Goal: Transaction & Acquisition: Purchase product/service

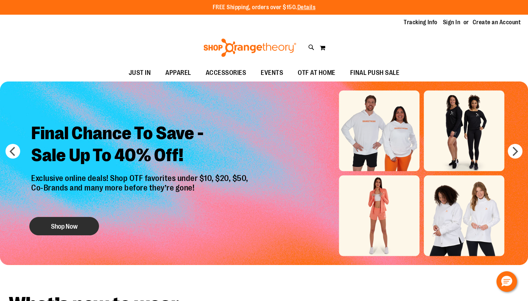
click at [72, 228] on button "Shop Now" at bounding box center [64, 226] width 70 height 18
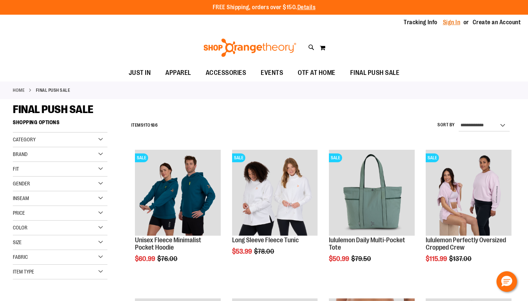
click at [450, 21] on link "Sign In" at bounding box center [452, 22] width 18 height 8
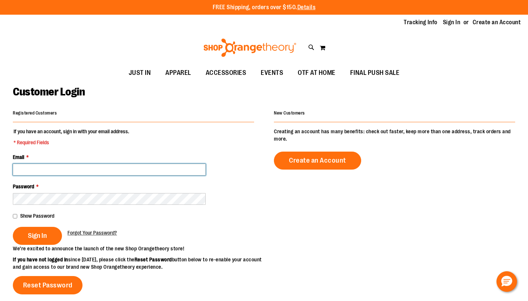
type input "**********"
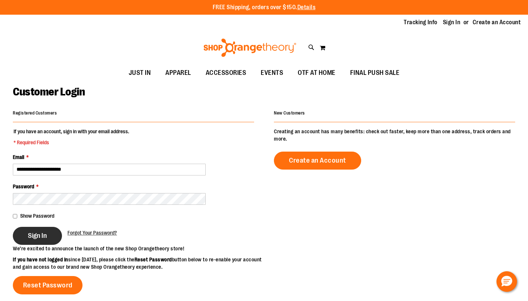
click at [47, 239] on span "Sign In" at bounding box center [37, 236] width 19 height 8
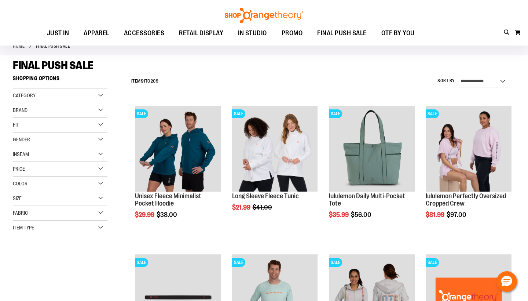
scroll to position [42, 0]
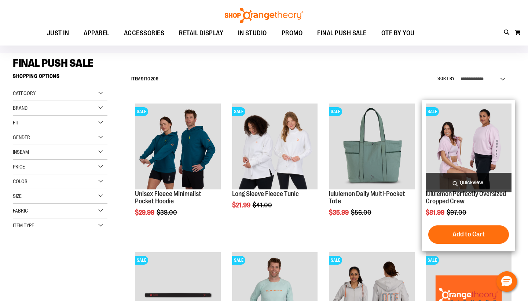
click at [492, 154] on img "product" at bounding box center [469, 146] width 86 height 86
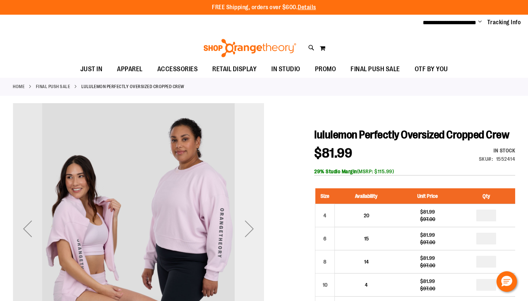
click at [251, 225] on div "Next" at bounding box center [249, 228] width 29 height 29
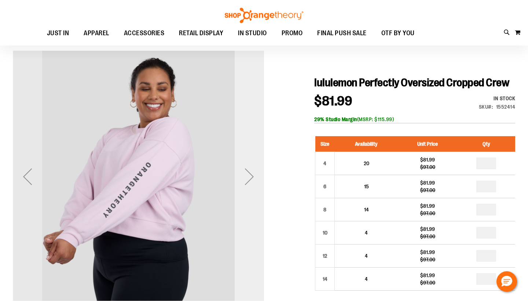
scroll to position [57, 0]
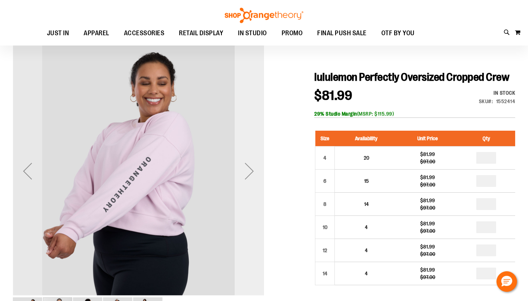
click at [248, 166] on div "Next" at bounding box center [249, 170] width 29 height 29
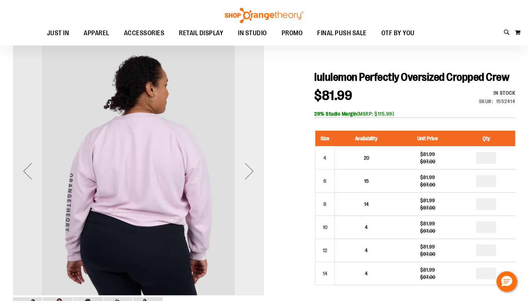
click at [248, 167] on div "Next" at bounding box center [249, 170] width 29 height 29
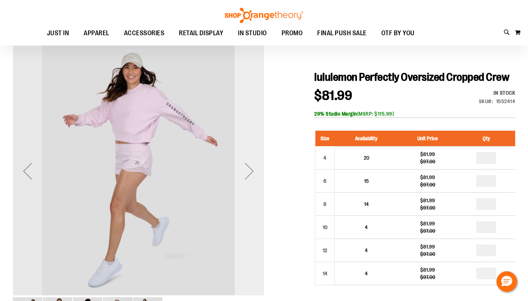
click at [248, 167] on div "Next" at bounding box center [249, 170] width 29 height 29
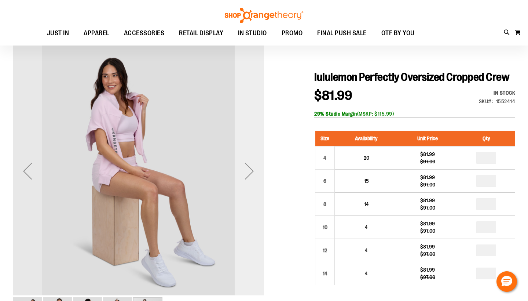
click at [248, 167] on div "Next" at bounding box center [249, 170] width 29 height 29
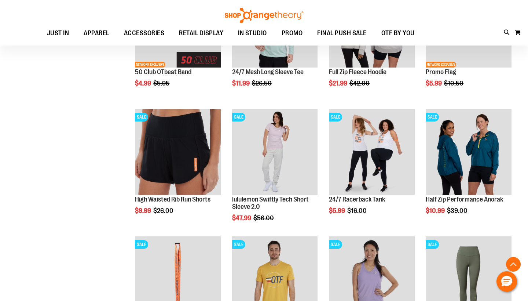
scroll to position [220, 0]
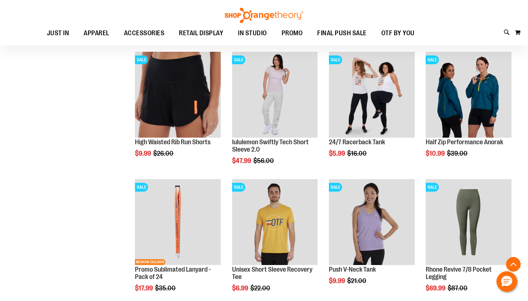
scroll to position [273, 0]
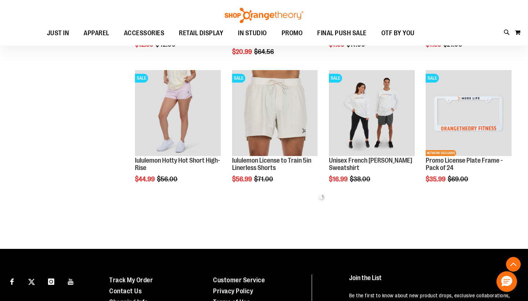
scroll to position [635, 0]
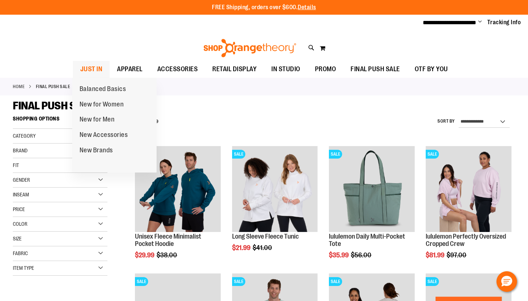
click at [92, 66] on span "JUST IN" at bounding box center [91, 69] width 22 height 17
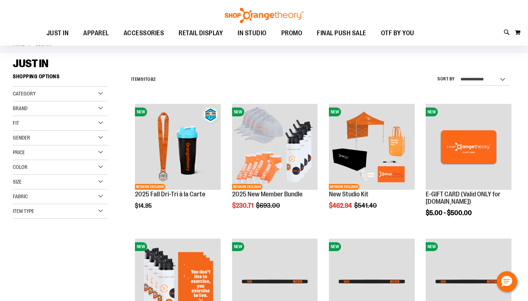
scroll to position [42, 0]
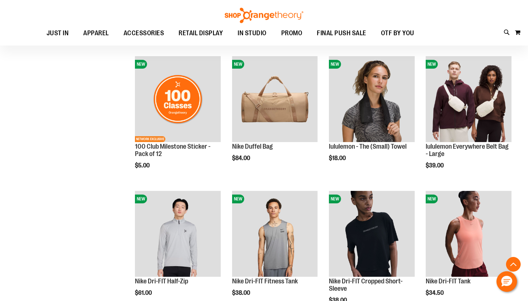
scroll to position [495, 0]
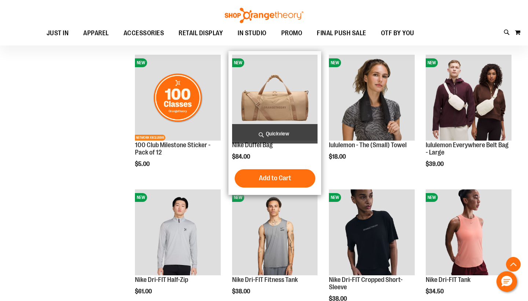
click at [292, 94] on img "product" at bounding box center [275, 98] width 86 height 86
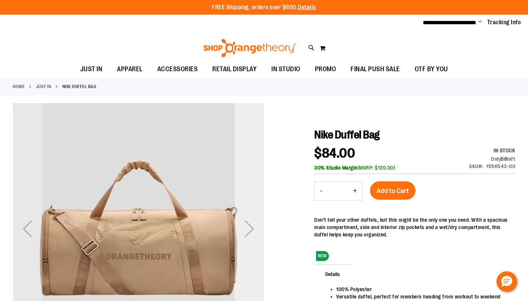
click at [250, 235] on div "Next" at bounding box center [249, 228] width 29 height 29
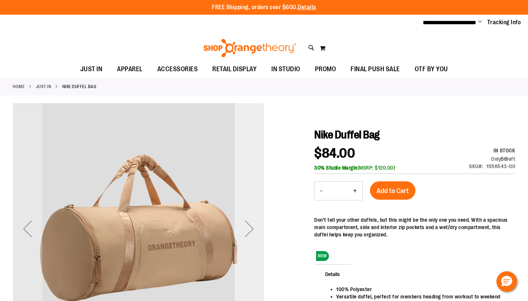
click at [250, 235] on div "Next" at bounding box center [249, 228] width 29 height 29
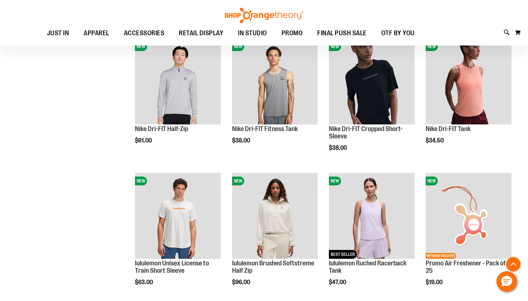
scroll to position [259, 0]
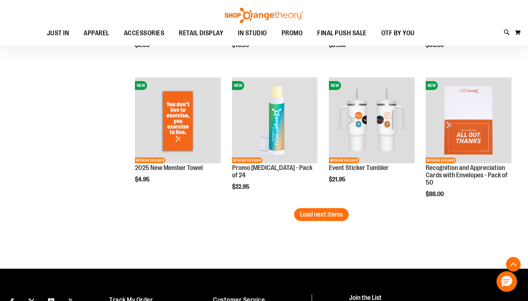
scroll to position [1174, 0]
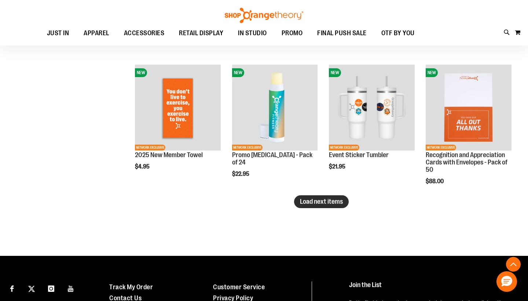
click at [322, 204] on span "Load next items" at bounding box center [321, 201] width 43 height 7
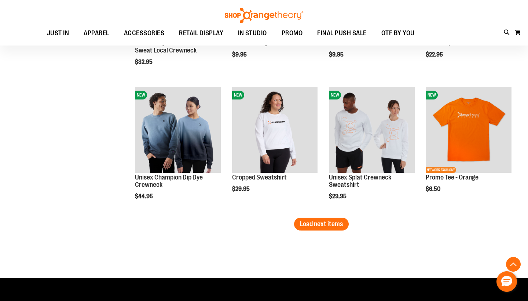
scroll to position [1555, 0]
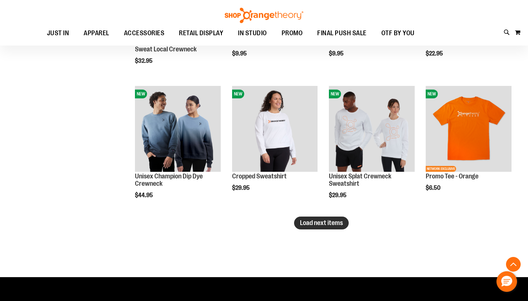
click at [316, 226] on span "Load next items" at bounding box center [321, 222] width 43 height 7
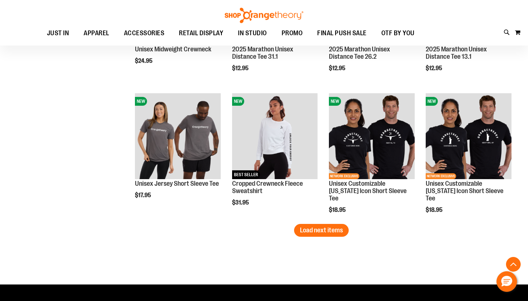
scroll to position [1959, 0]
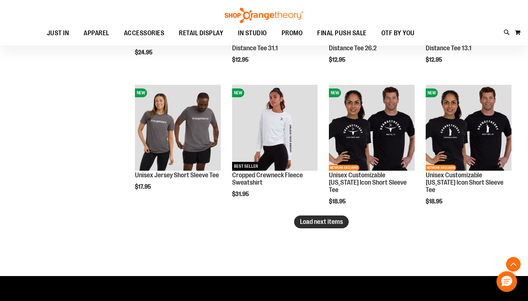
click at [334, 225] on span "Load next items" at bounding box center [321, 221] width 43 height 7
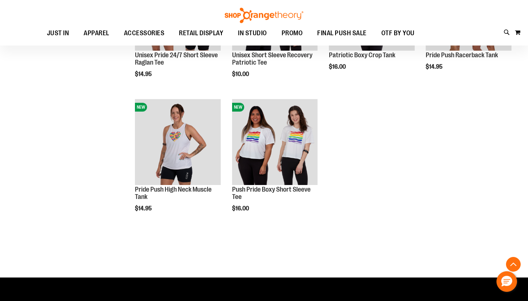
scroll to position [2354, 0]
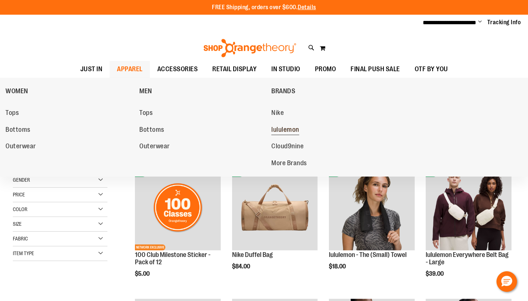
click at [289, 126] on span "lululemon" at bounding box center [286, 130] width 28 height 9
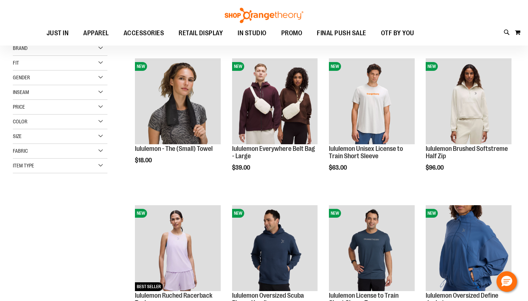
scroll to position [88, 0]
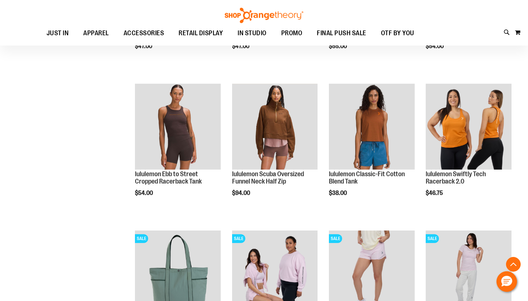
scroll to position [538, 0]
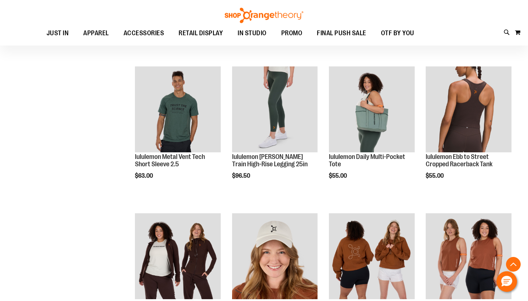
scroll to position [959, 0]
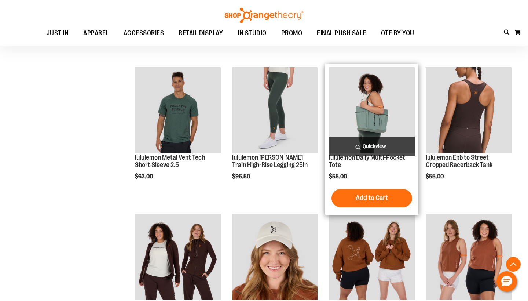
click at [378, 113] on img "product" at bounding box center [372, 110] width 86 height 86
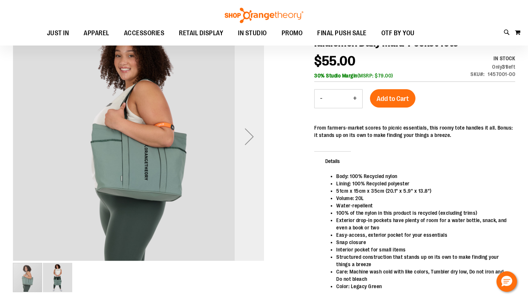
scroll to position [92, 0]
click at [253, 136] on div "Next" at bounding box center [249, 136] width 29 height 29
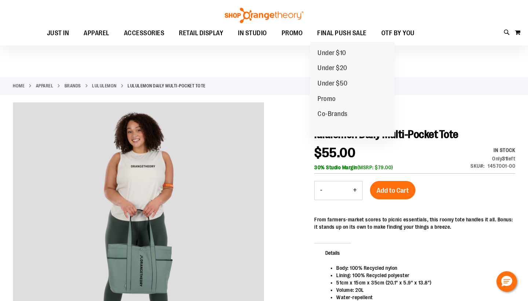
scroll to position [0, 0]
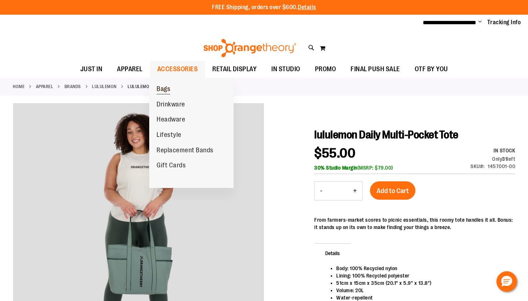
click at [169, 90] on span "Bags" at bounding box center [164, 89] width 14 height 9
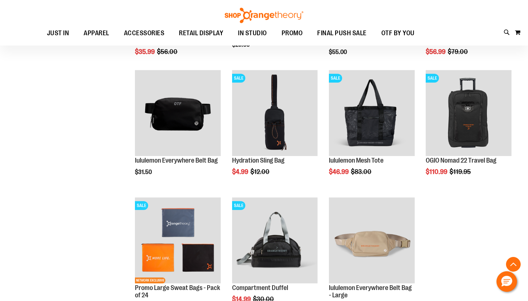
scroll to position [423, 0]
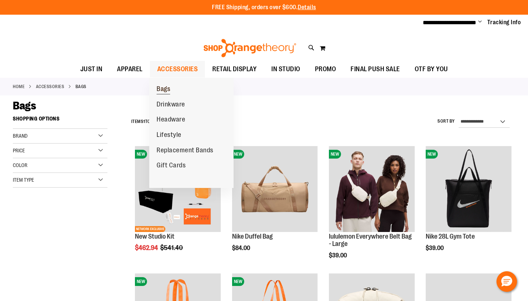
click at [170, 90] on span "Bags" at bounding box center [164, 89] width 14 height 9
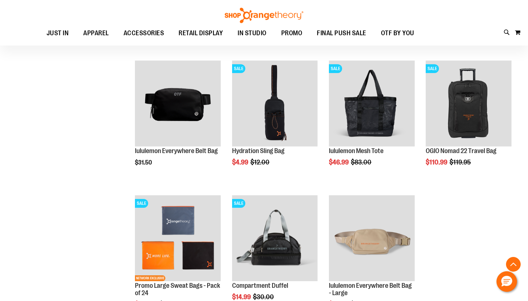
scroll to position [491, 0]
